Goal: Information Seeking & Learning: Compare options

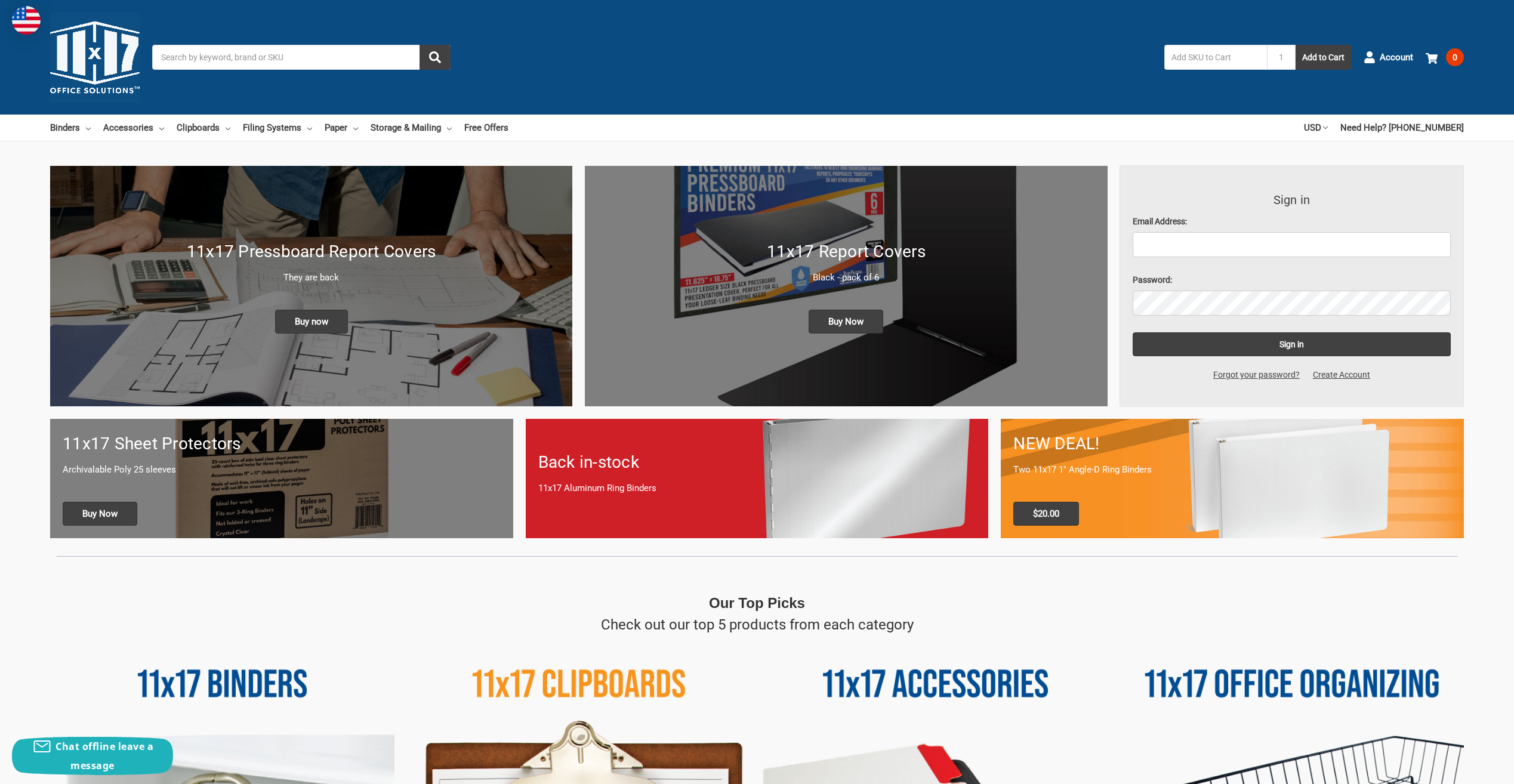
click at [824, 244] on h1 "11x17 Report Covers" at bounding box center [846, 252] width 497 height 25
